Goal: Task Accomplishment & Management: Manage account settings

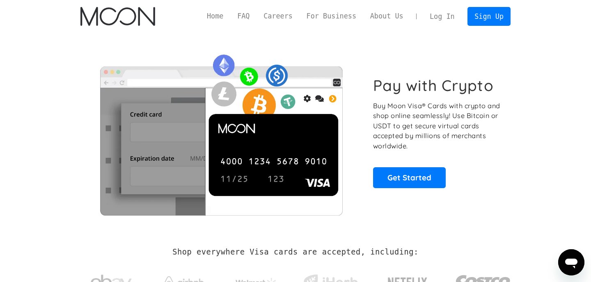
click at [448, 21] on link "Log In" at bounding box center [442, 16] width 39 height 18
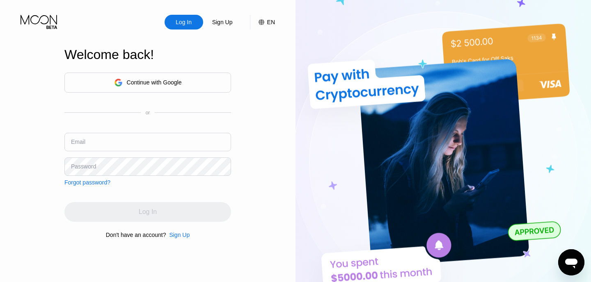
click at [157, 90] on div "Continue with Google" at bounding box center [147, 83] width 167 height 20
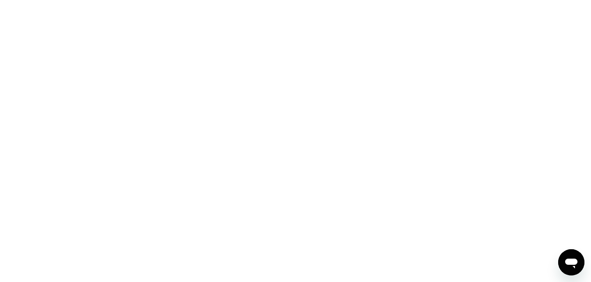
click at [159, 92] on div at bounding box center [295, 141] width 591 height 282
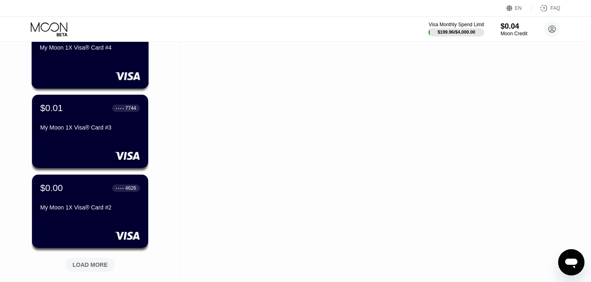
scroll to position [268, 0]
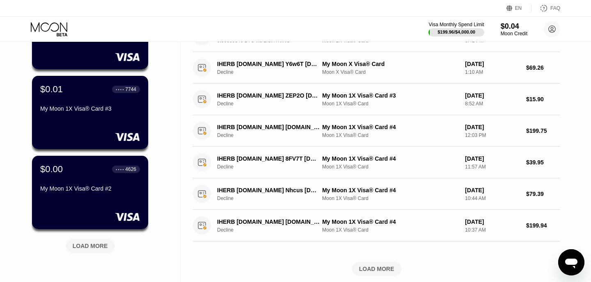
click at [91, 247] on div "LOAD MORE" at bounding box center [90, 246] width 35 height 7
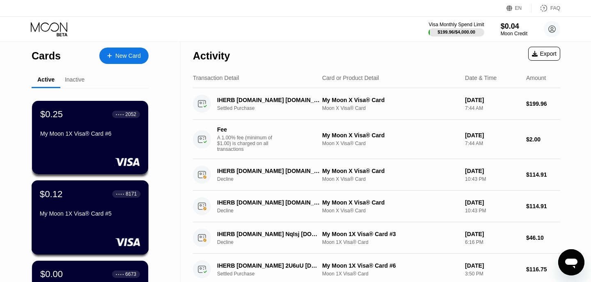
scroll to position [0, 0]
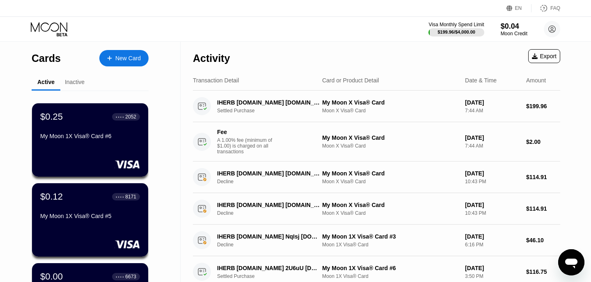
click at [77, 82] on div "Inactive" at bounding box center [75, 82] width 20 height 7
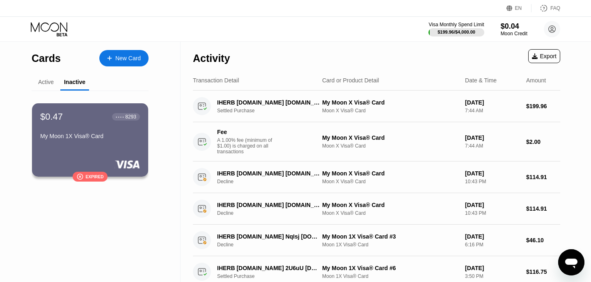
click at [41, 70] on div "Cards New Card" at bounding box center [90, 56] width 117 height 29
click at [49, 83] on div "Active" at bounding box center [46, 82] width 16 height 7
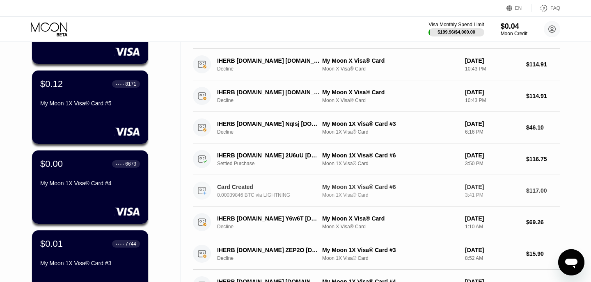
scroll to position [112, 0]
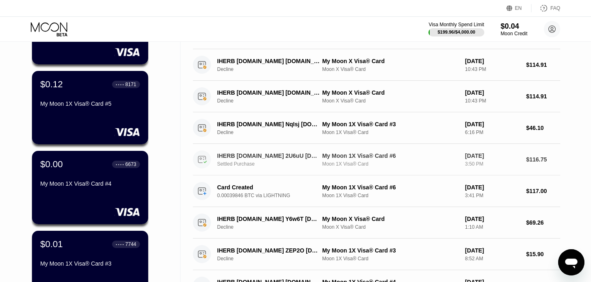
click at [268, 162] on div "Settled Purchase" at bounding box center [272, 164] width 110 height 6
